Goal: Find specific page/section: Find specific page/section

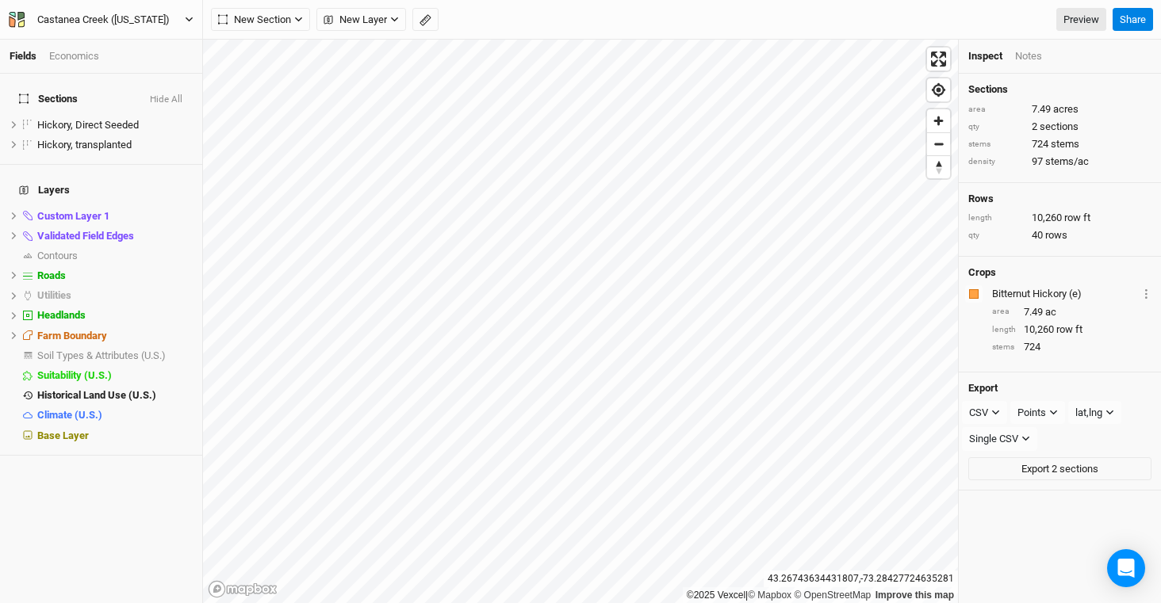
click at [63, 17] on div "Castanea Creek ([US_STATE])" at bounding box center [103, 20] width 132 height 16
click at [111, 36] on button "Back" at bounding box center [131, 44] width 125 height 21
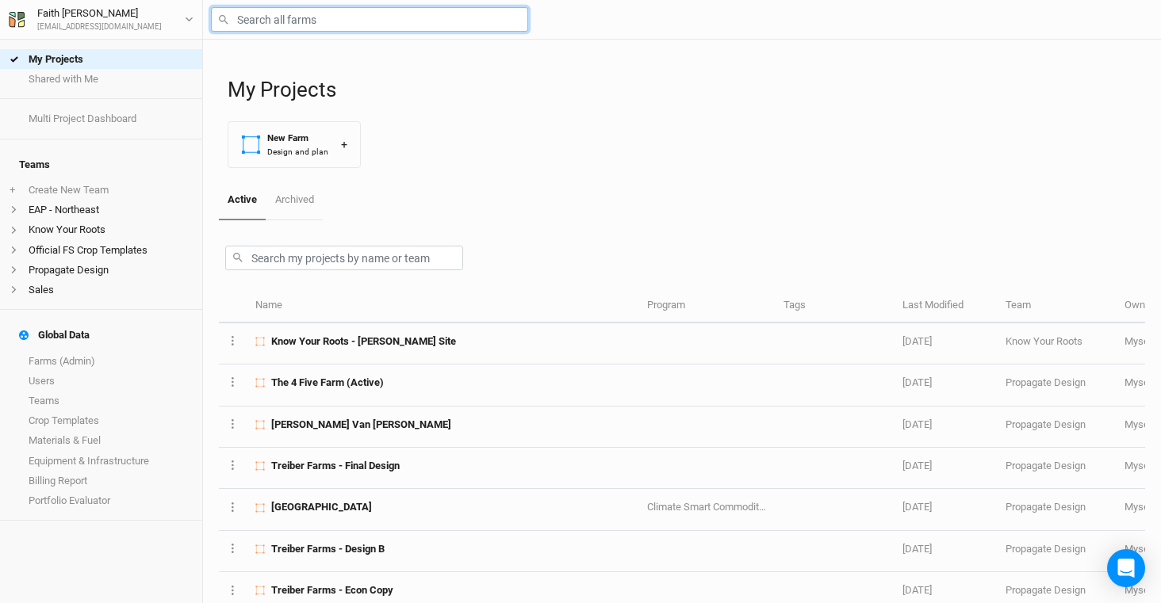
click at [304, 22] on input "text" at bounding box center [369, 19] width 317 height 25
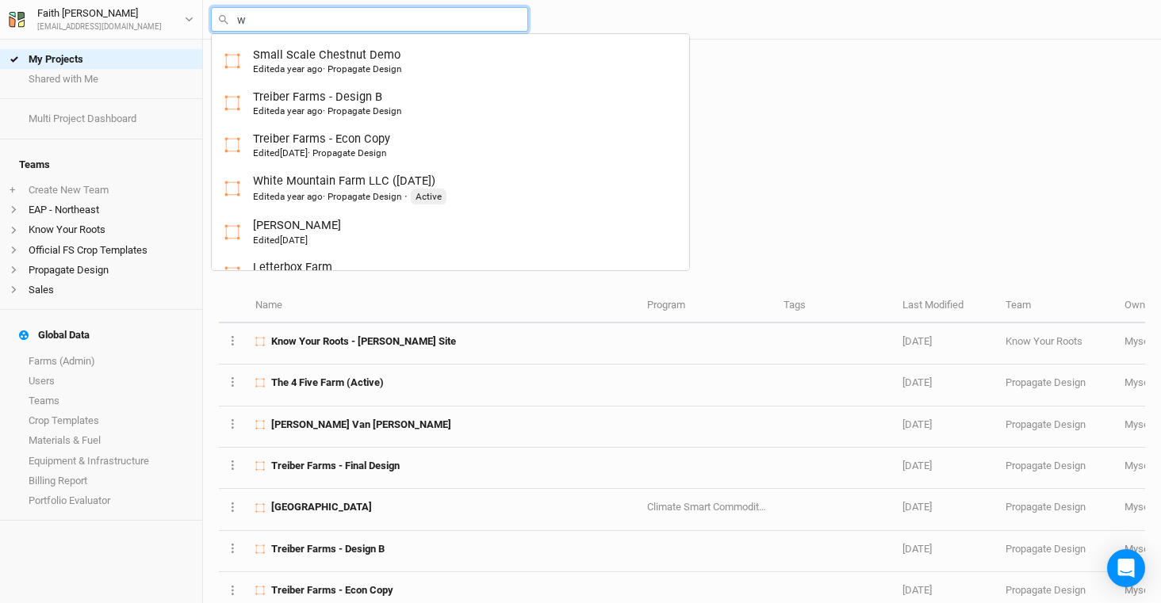
type input "wa"
type input "[PERSON_NAME] Farms Food Forest and Silvopasture - Final Layout"
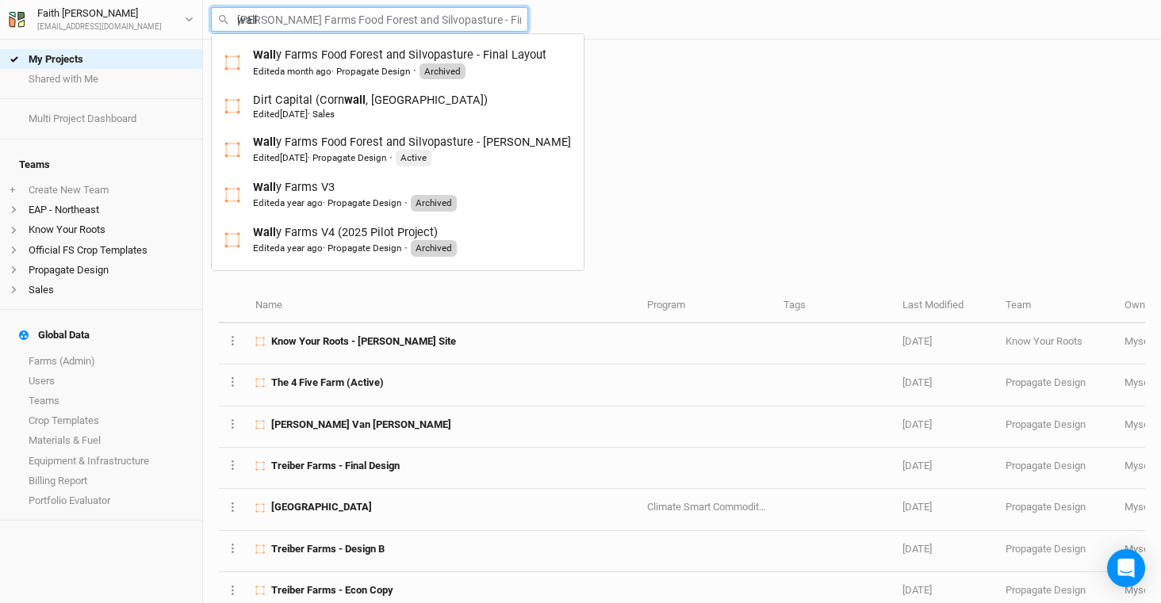
type input "[PERSON_NAME]"
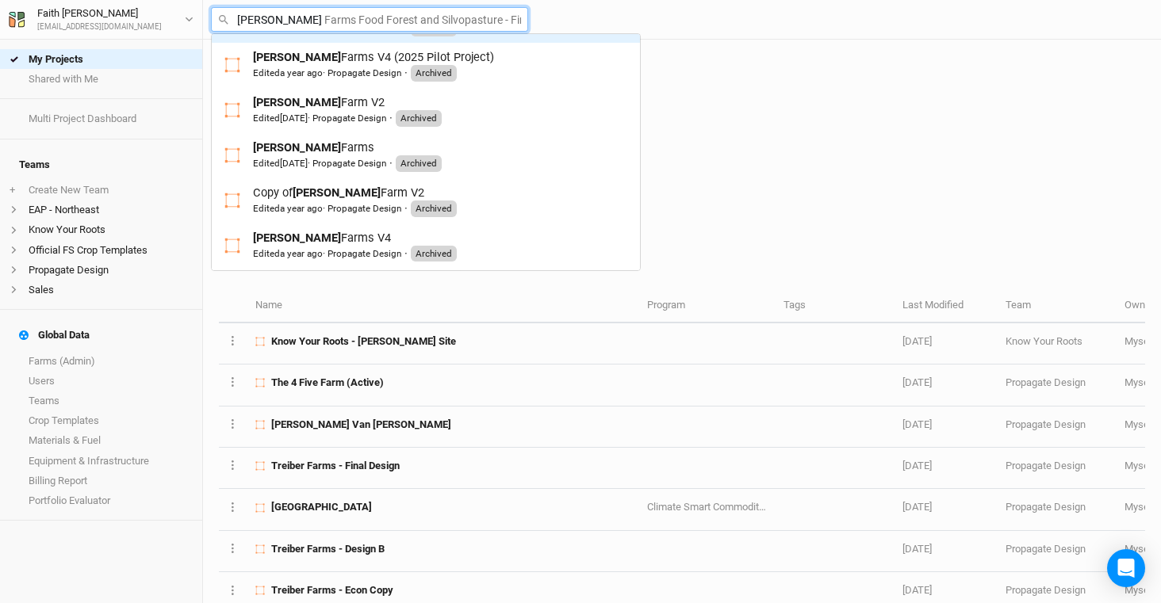
scroll to position [182, 0]
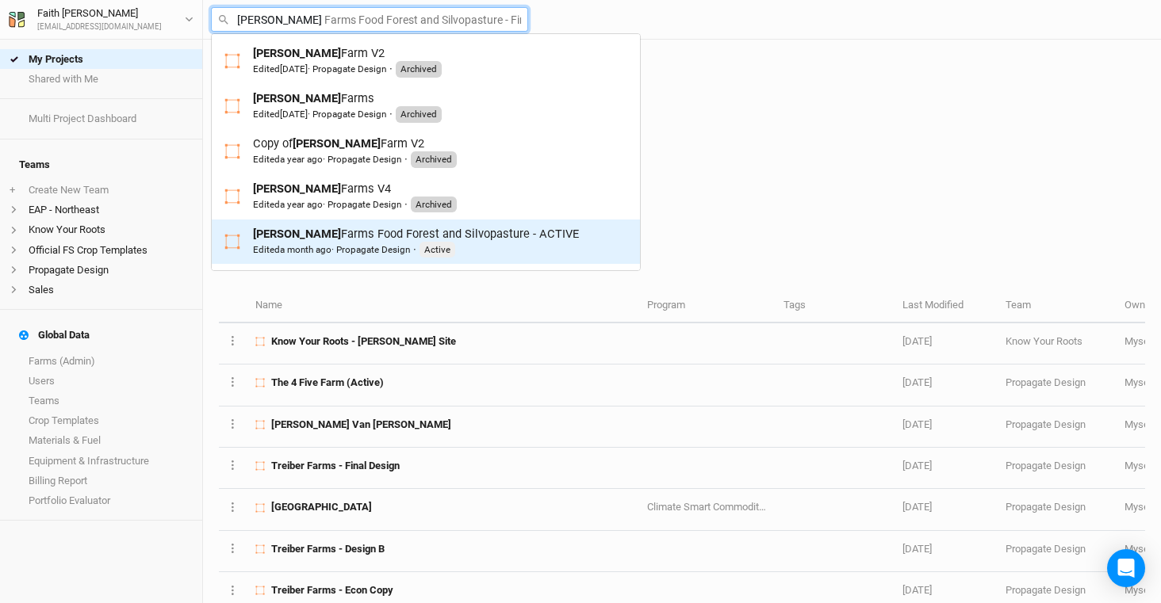
click at [377, 229] on div "[PERSON_NAME] Farms Food Forest and Silvopasture - ACTIVE Edited a month ago · …" at bounding box center [416, 242] width 326 height 33
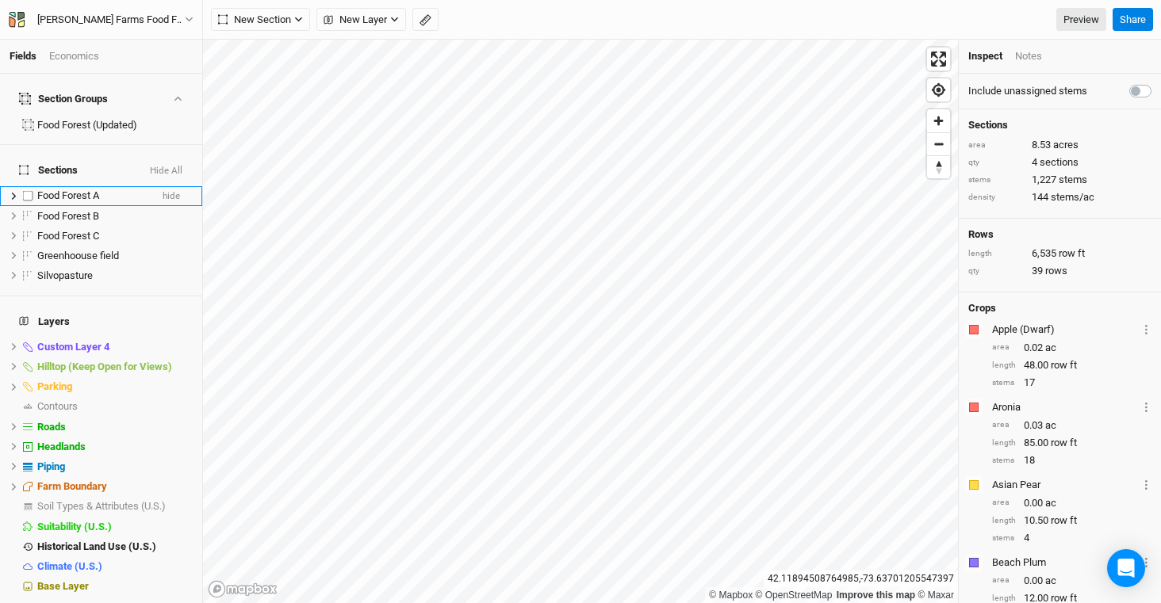
click at [13, 193] on icon at bounding box center [14, 196] width 5 height 7
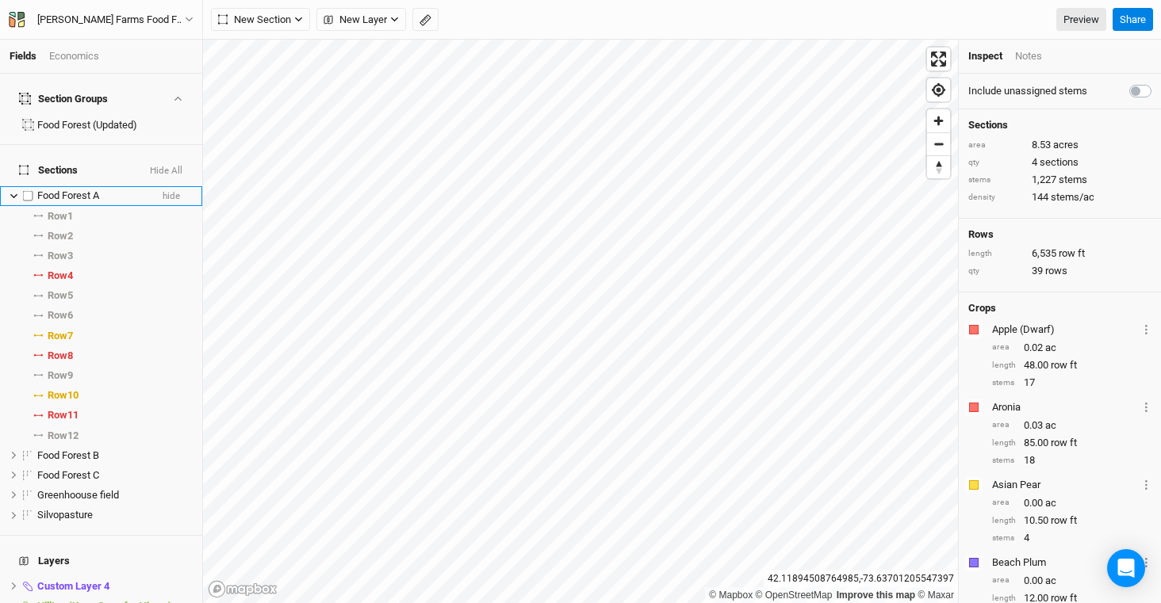
click at [13, 192] on icon at bounding box center [14, 196] width 9 height 9
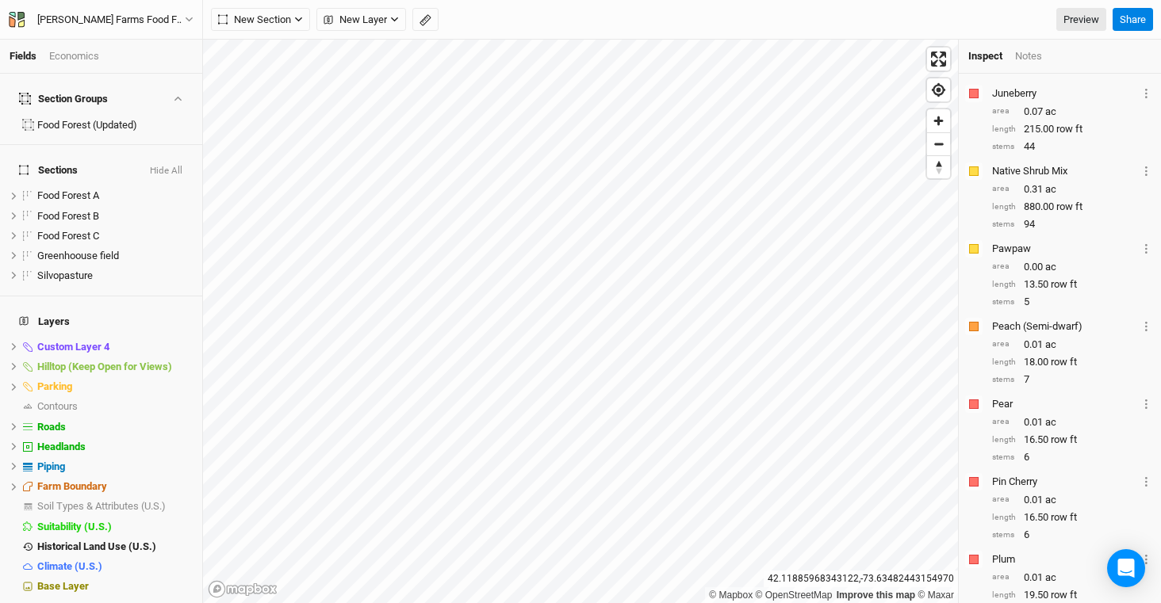
scroll to position [1324, 0]
click at [1095, 205] on icon at bounding box center [1094, 207] width 10 height 10
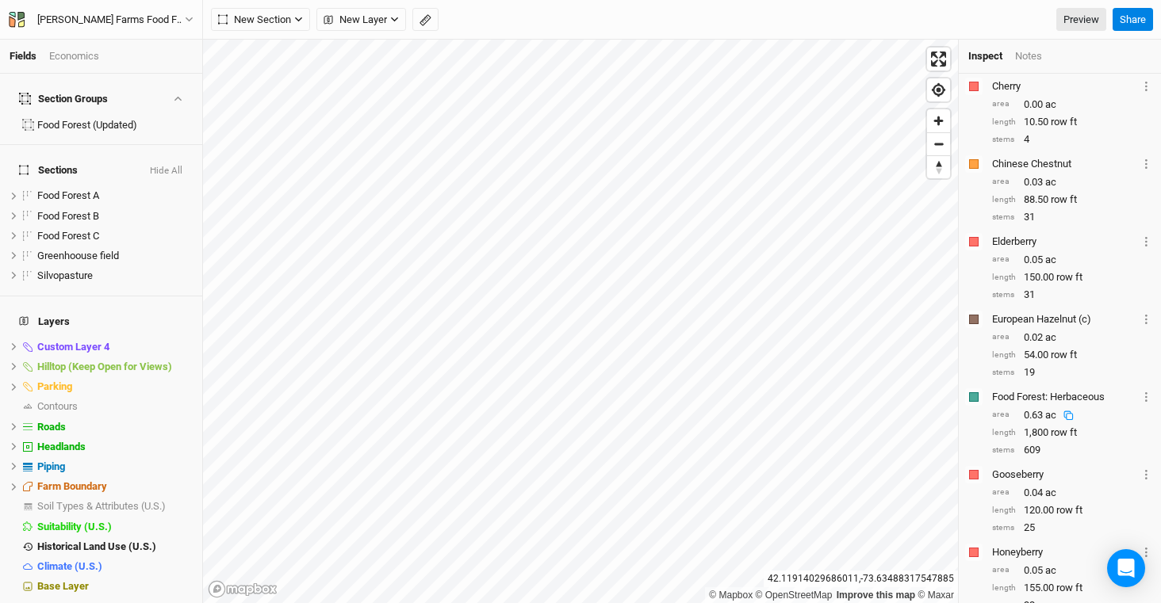
scroll to position [713, 0]
click at [58, 67] on div "Fields Economics" at bounding box center [101, 57] width 202 height 34
click at [73, 52] on div "Economics" at bounding box center [74, 56] width 50 height 14
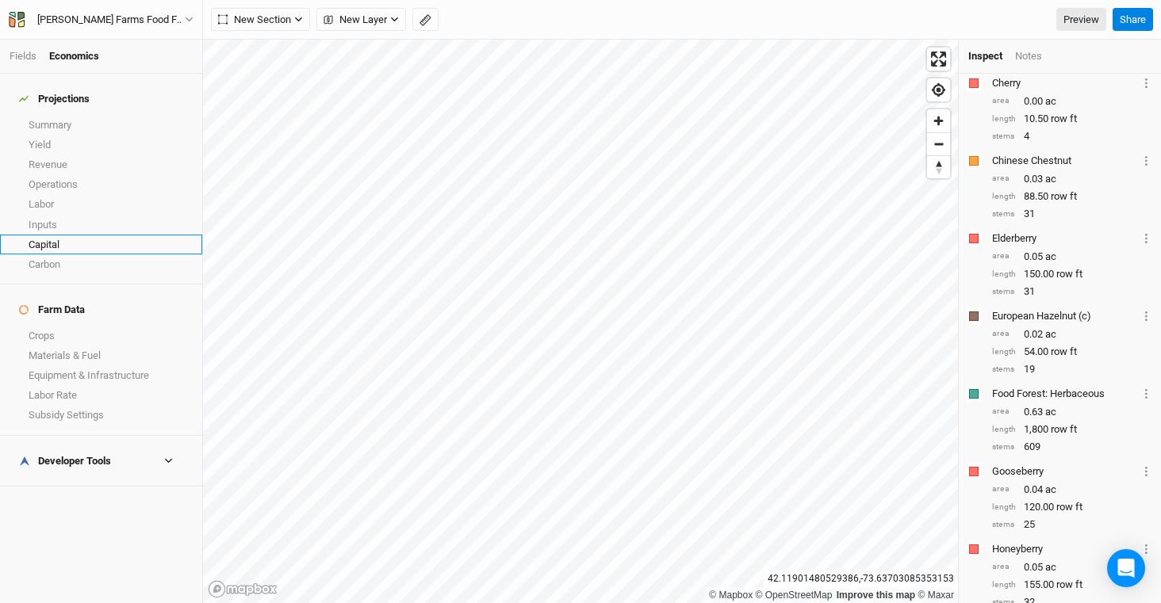
click at [72, 235] on link "Capital" at bounding box center [101, 245] width 202 height 20
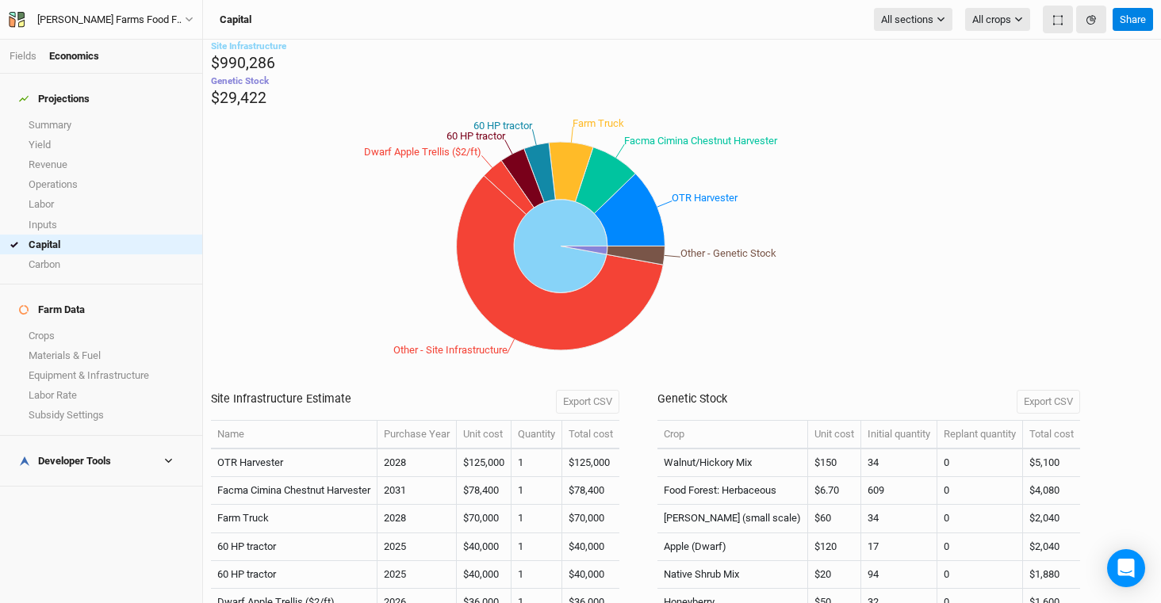
click at [86, 455] on div "Developer Tools" at bounding box center [65, 461] width 92 height 13
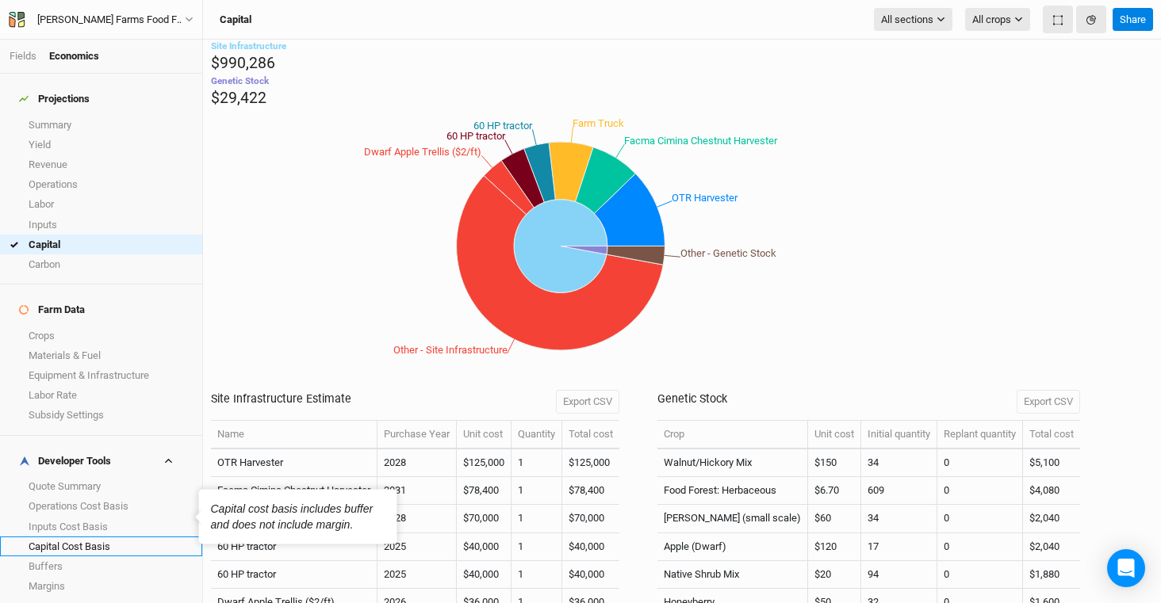
click at [134, 537] on link "Capital Cost Basis" at bounding box center [101, 547] width 202 height 20
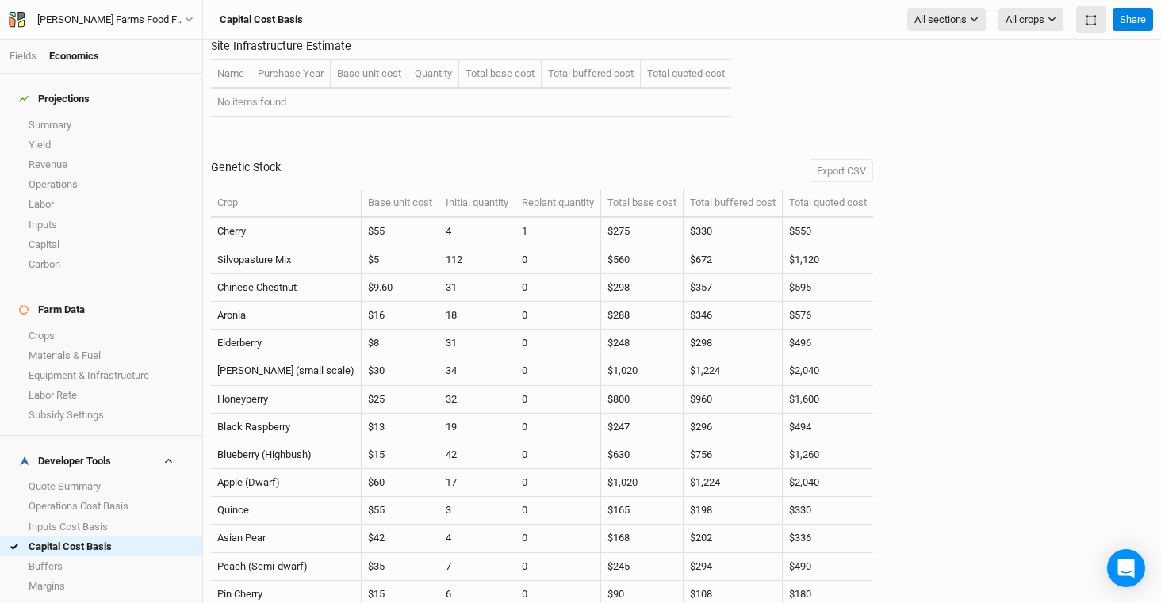
scroll to position [453, 0]
click at [68, 235] on link "Capital" at bounding box center [101, 245] width 202 height 20
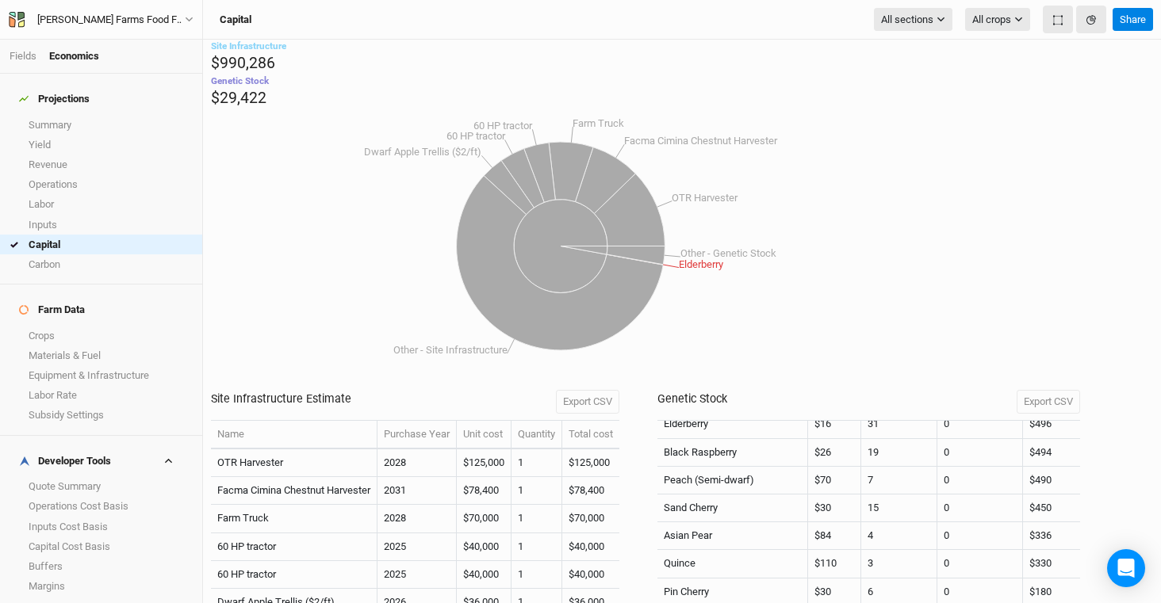
scroll to position [541, 0]
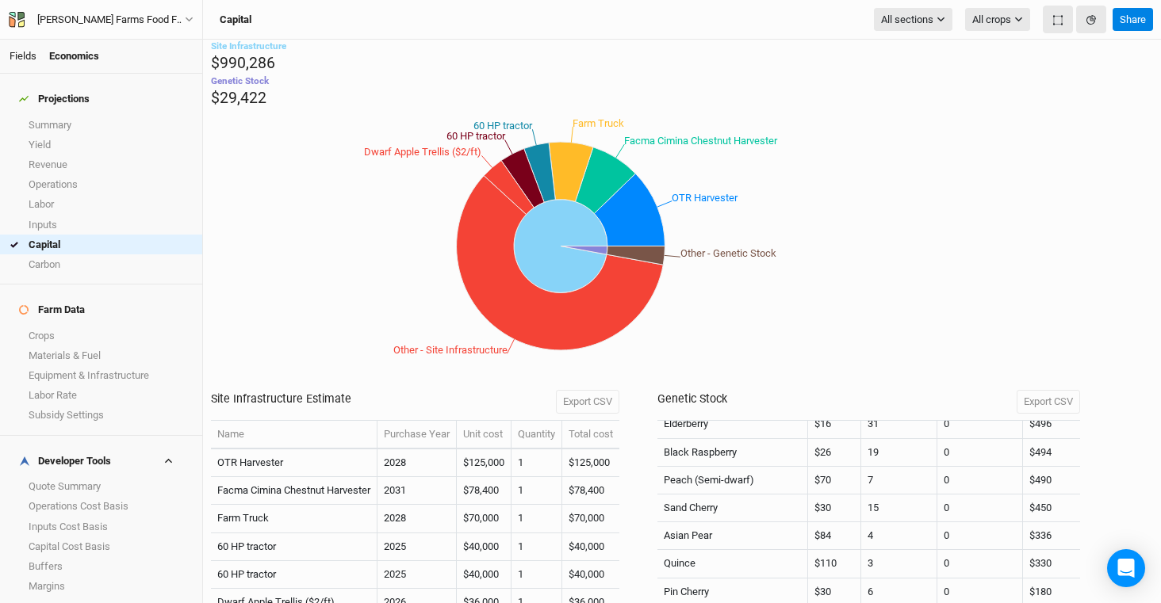
click at [16, 55] on link "Fields" at bounding box center [23, 56] width 27 height 12
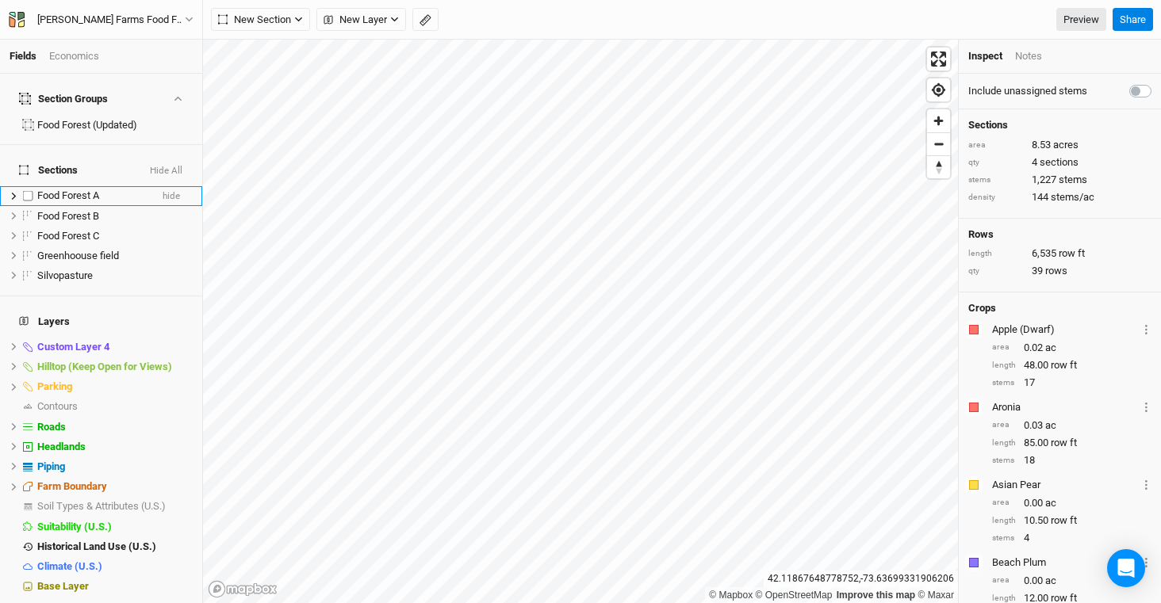
click at [17, 192] on icon at bounding box center [14, 196] width 9 height 9
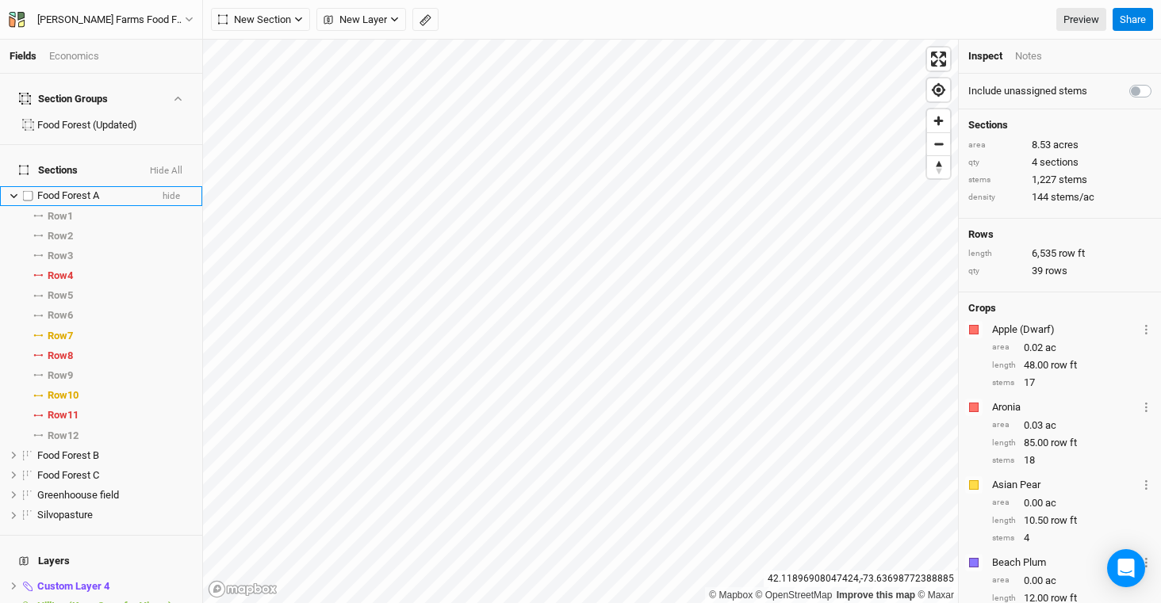
click at [30, 186] on label at bounding box center [28, 196] width 20 height 20
click at [30, 191] on input "checkbox" at bounding box center [28, 196] width 10 height 10
checkbox input "true"
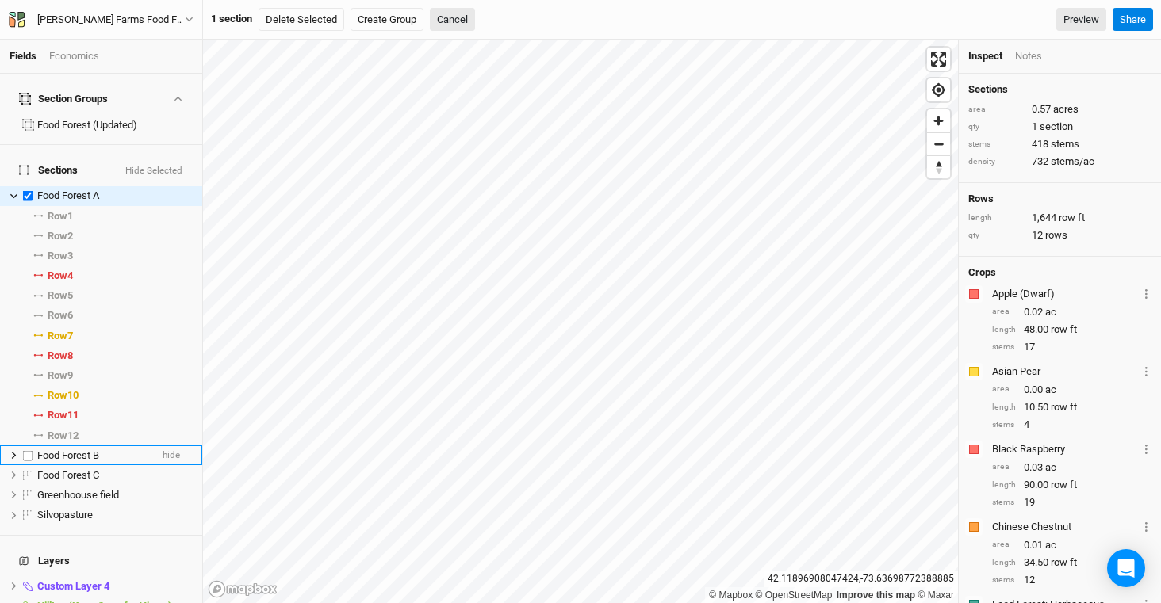
click at [29, 446] on label at bounding box center [28, 456] width 20 height 20
click at [29, 450] on input "checkbox" at bounding box center [28, 455] width 10 height 10
checkbox input "true"
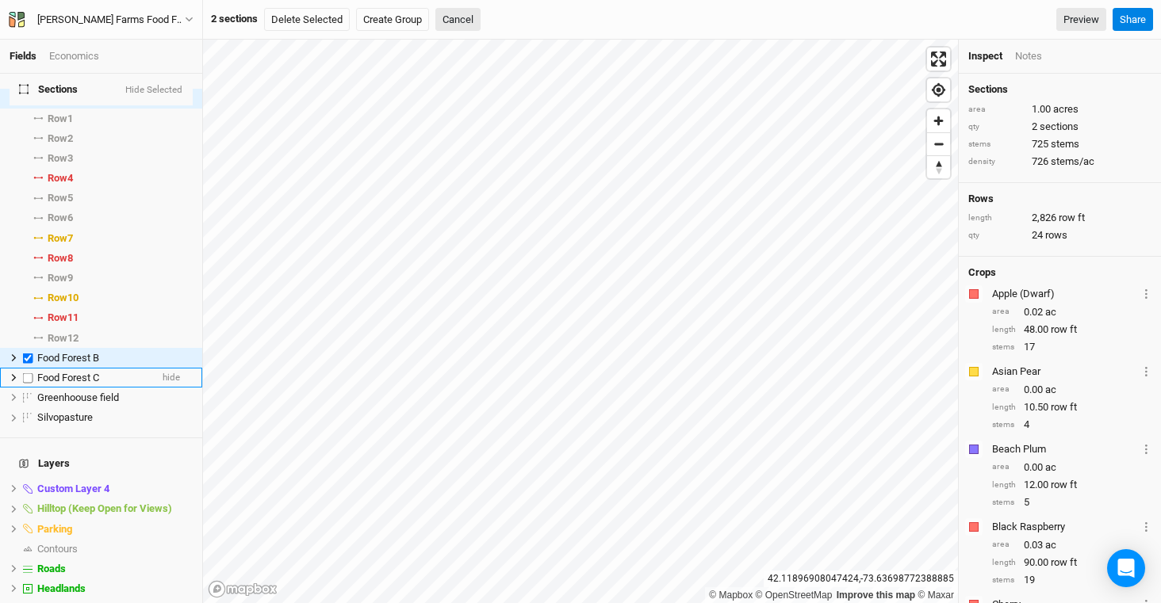
click at [29, 368] on label at bounding box center [28, 378] width 20 height 20
click at [29, 373] on input "checkbox" at bounding box center [28, 378] width 10 height 10
checkbox input "true"
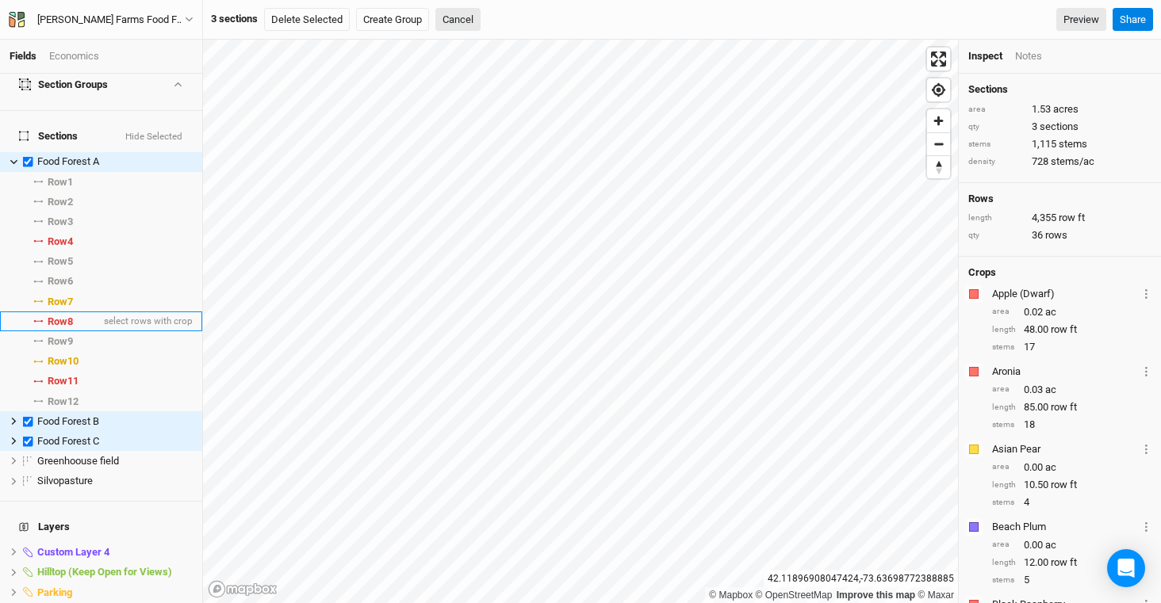
scroll to position [0, 0]
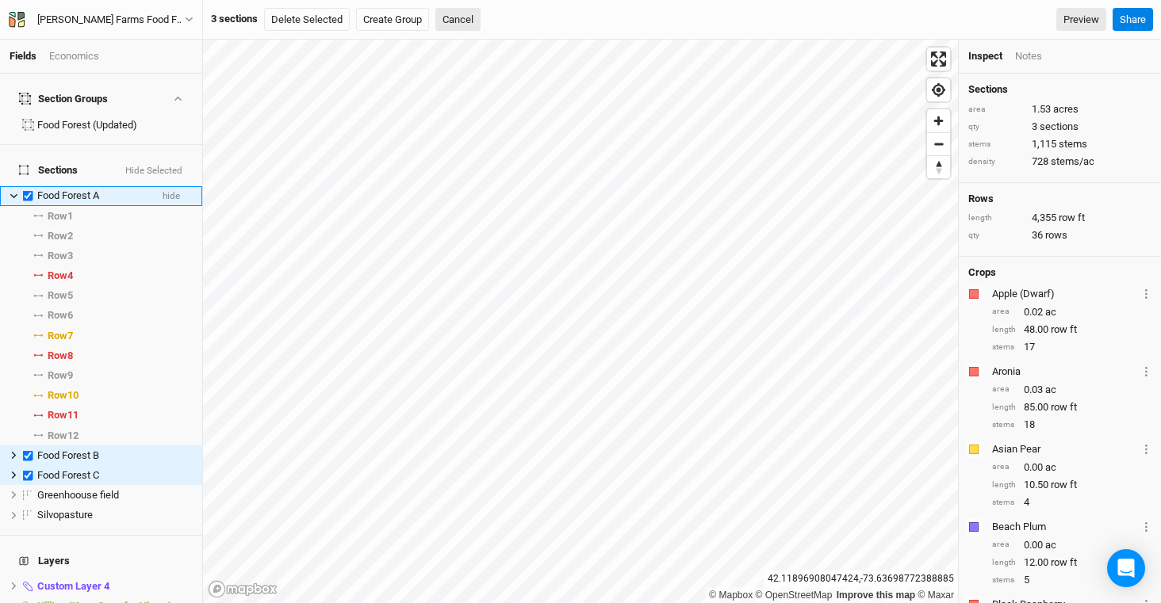
click at [16, 193] on icon at bounding box center [13, 195] width 7 height 5
